Goal: Task Accomplishment & Management: Use online tool/utility

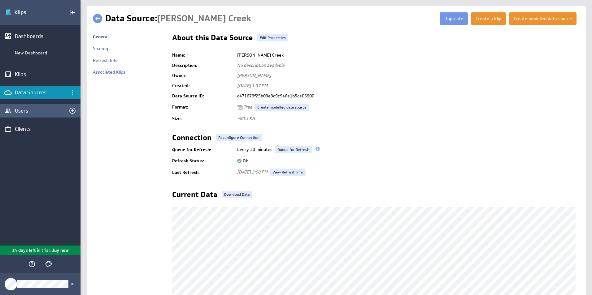
click at [28, 113] on div "Users" at bounding box center [40, 110] width 51 height 7
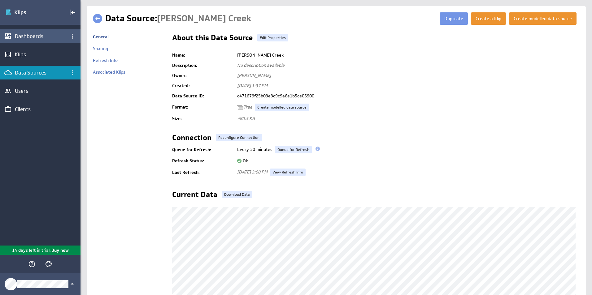
click at [25, 38] on div "Dashboards" at bounding box center [40, 36] width 51 height 7
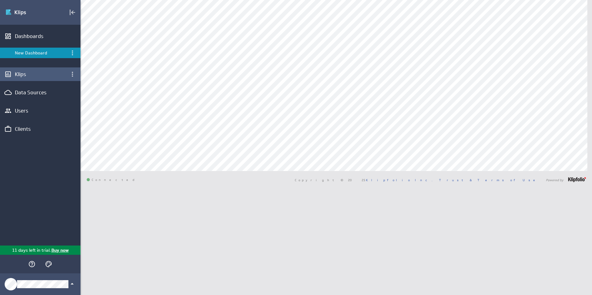
click at [27, 80] on div "Klips" at bounding box center [40, 75] width 81 height 14
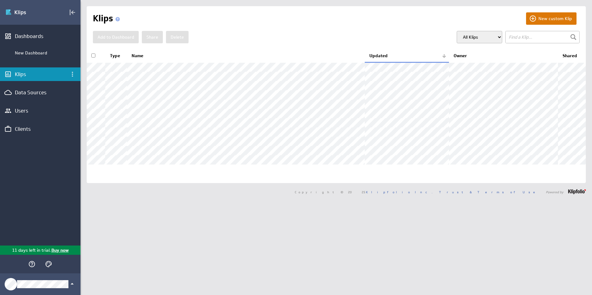
click at [539, 18] on button "New custom Klip" at bounding box center [551, 18] width 50 height 12
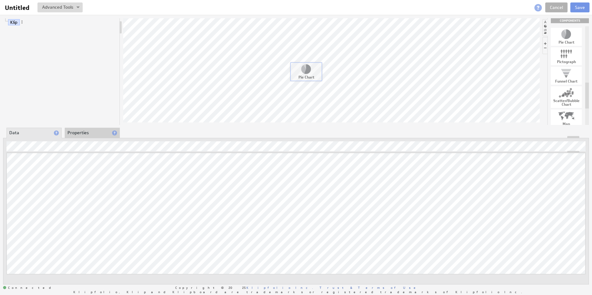
drag, startPoint x: 562, startPoint y: 38, endPoint x: 302, endPoint y: 73, distance: 262.7
click at [36, 39] on span at bounding box center [38, 39] width 4 height 4
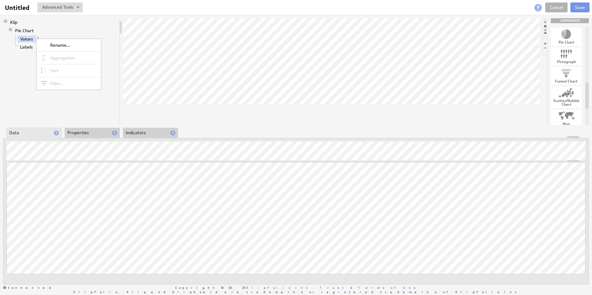
click at [36, 39] on span at bounding box center [38, 39] width 4 height 4
click at [32, 38] on link "Values" at bounding box center [27, 39] width 18 height 6
click at [31, 45] on link "Labels" at bounding box center [26, 47] width 17 height 6
click at [53, 72] on div "Klip Pie Chart Values Labels" at bounding box center [61, 71] width 117 height 107
click at [31, 40] on link "Values" at bounding box center [27, 39] width 18 height 6
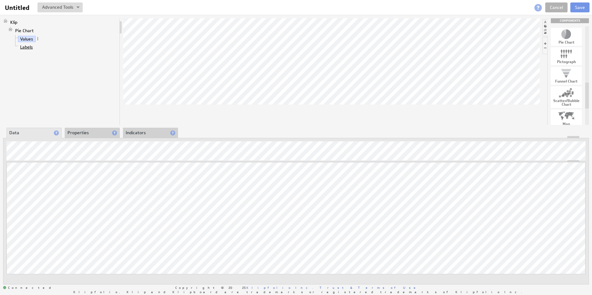
click at [28, 46] on link "Labels" at bounding box center [26, 47] width 17 height 6
